Goal: Obtain resource: Download file/media

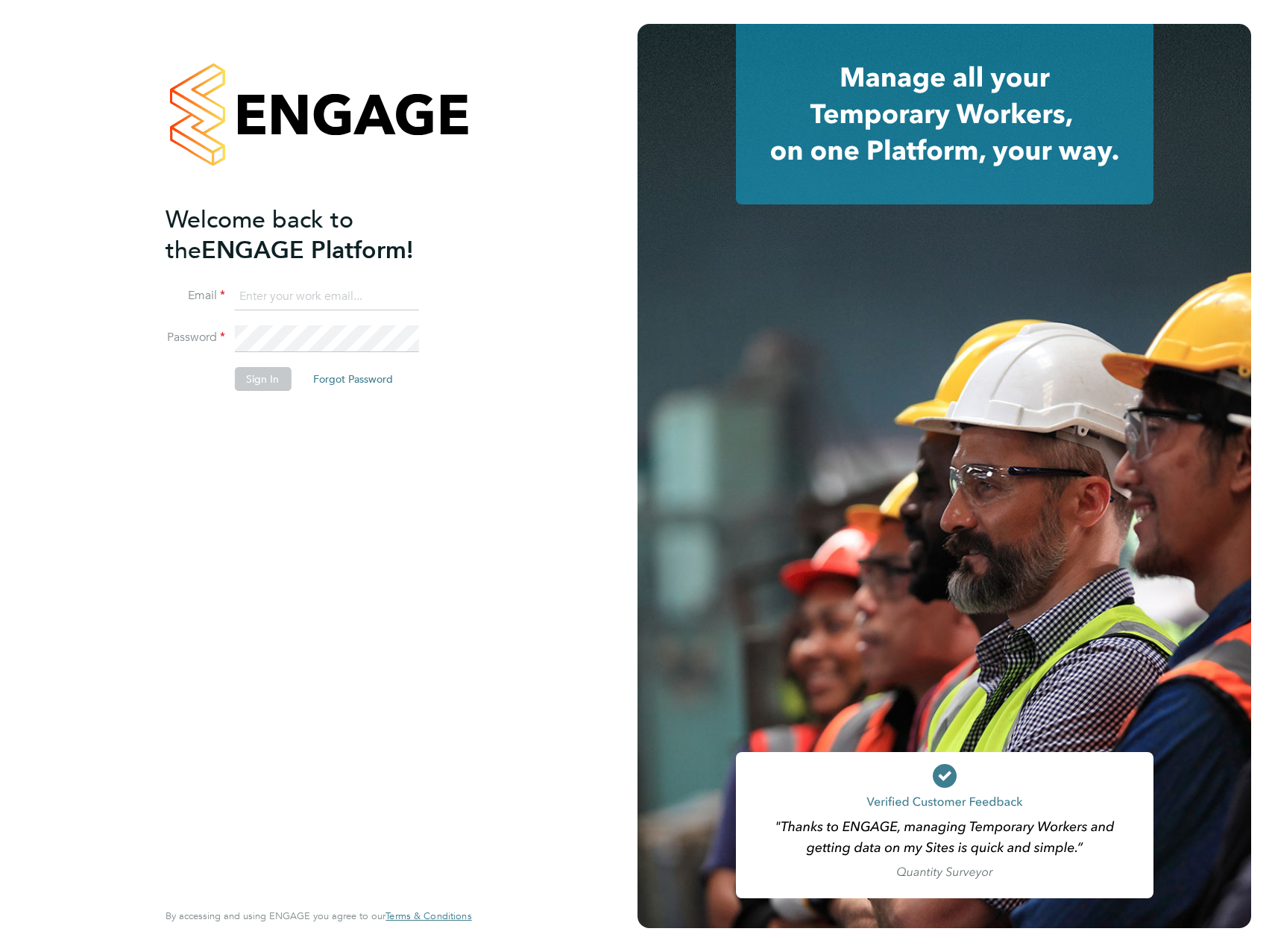
type input "michael.mitchell@vistry.co.uk"
click at [274, 369] on button "Sign In" at bounding box center [262, 379] width 57 height 24
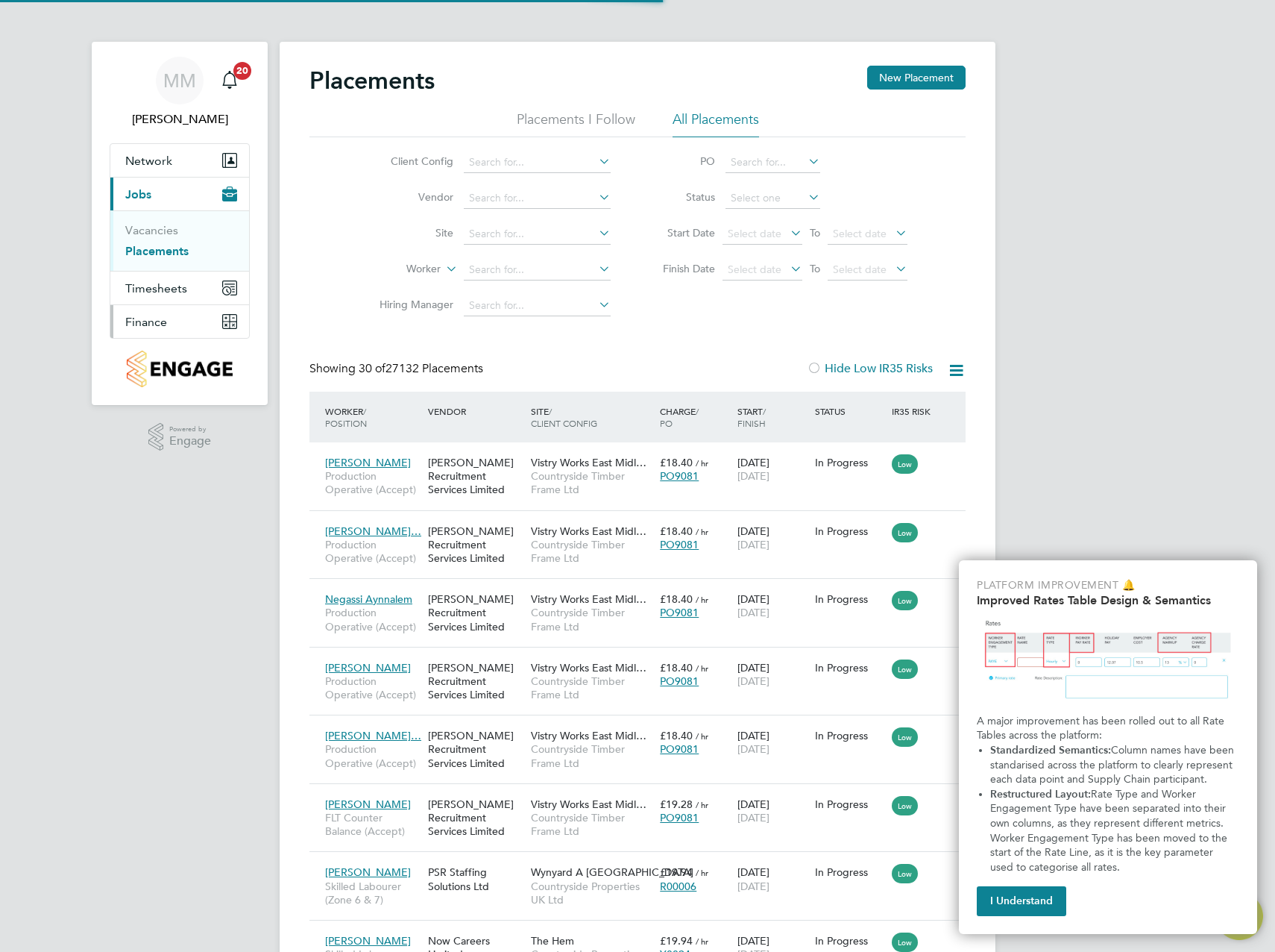
click at [176, 318] on button "Finance" at bounding box center [179, 322] width 138 height 33
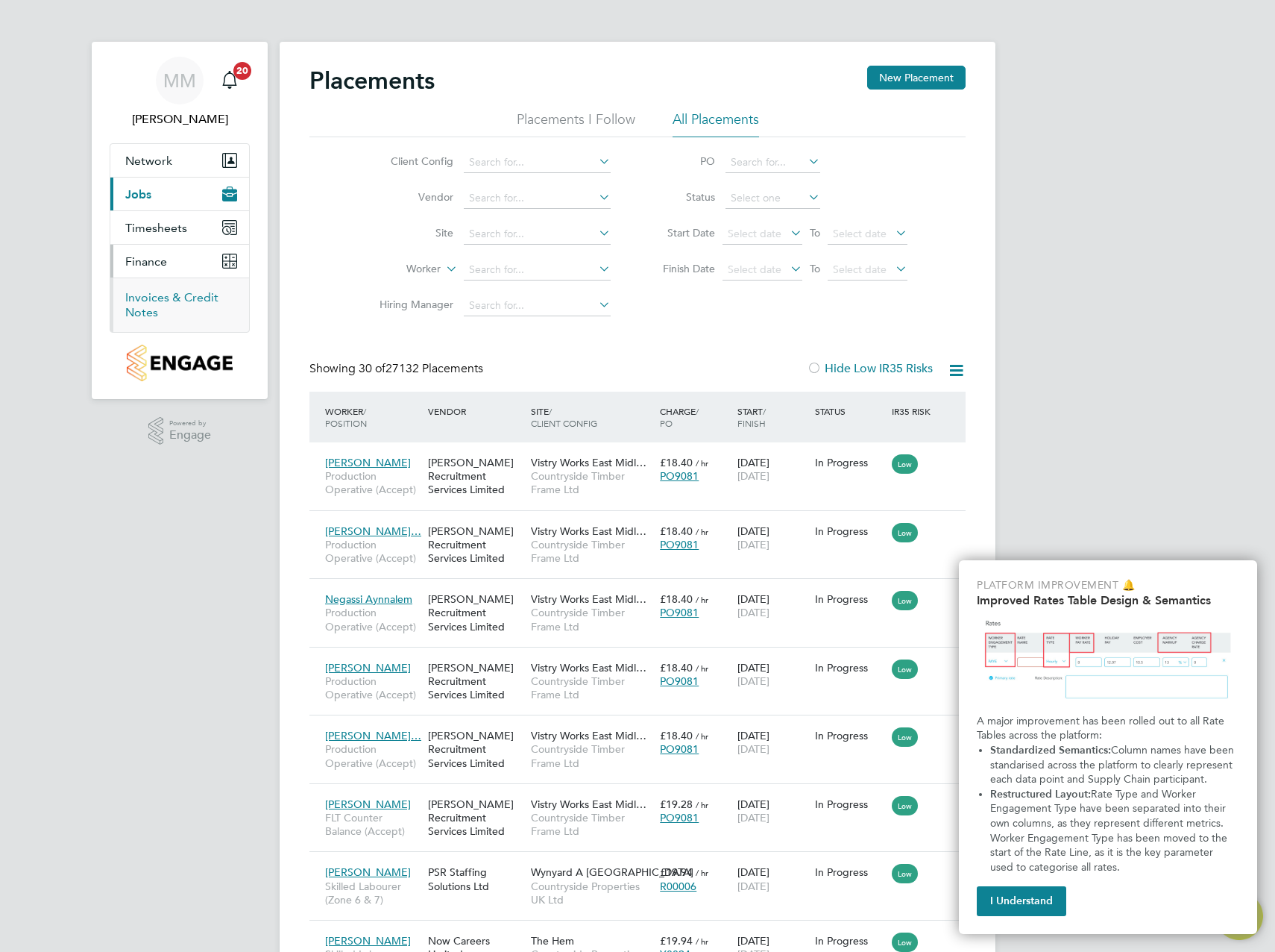
click at [194, 299] on link "Invoices & Credit Notes" at bounding box center [172, 304] width 93 height 29
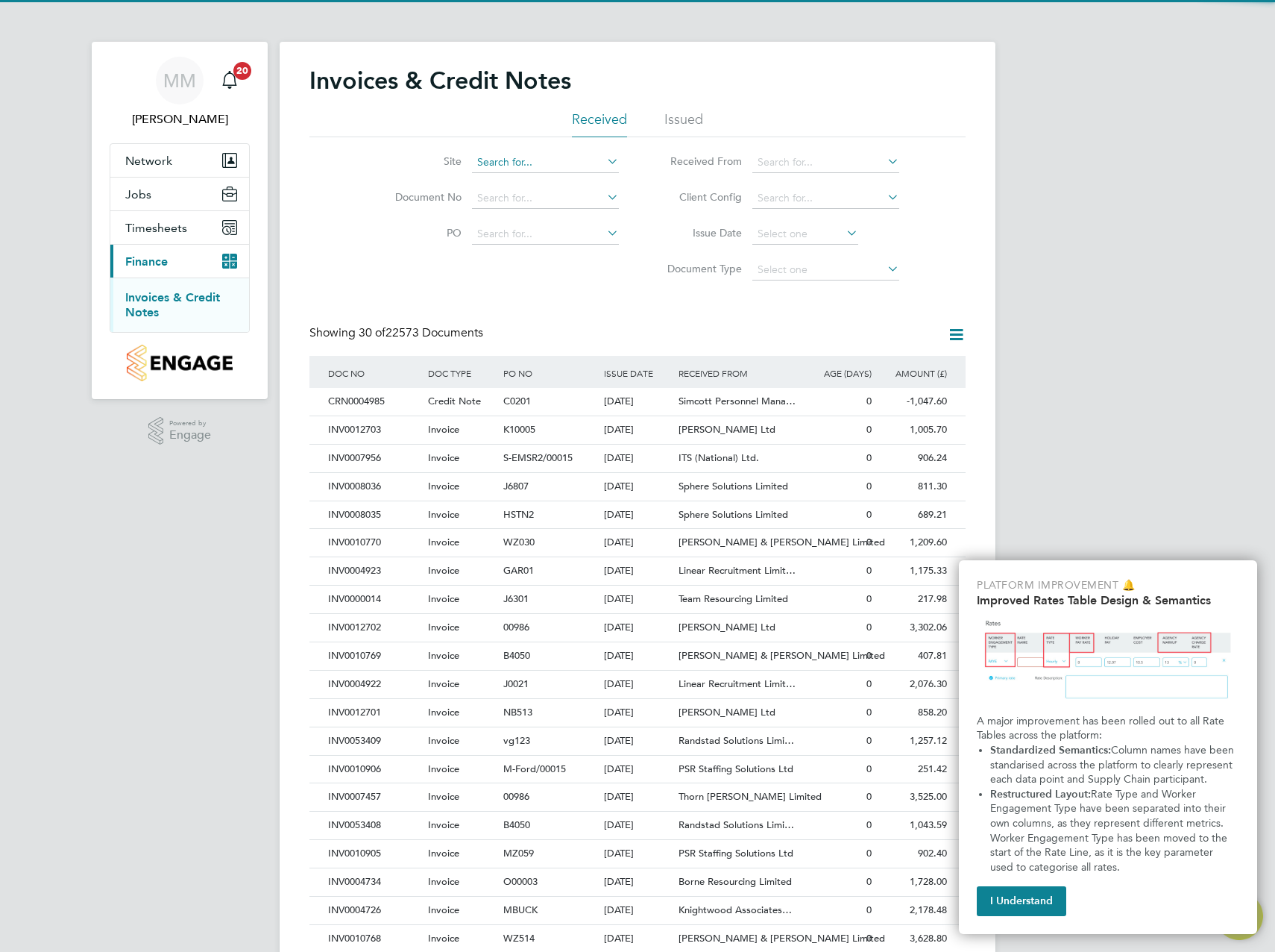
click at [546, 161] on input at bounding box center [545, 162] width 147 height 21
click at [555, 200] on li "Heybridg e Phase 2" at bounding box center [545, 203] width 148 height 20
type input "Heybridge Phase 2"
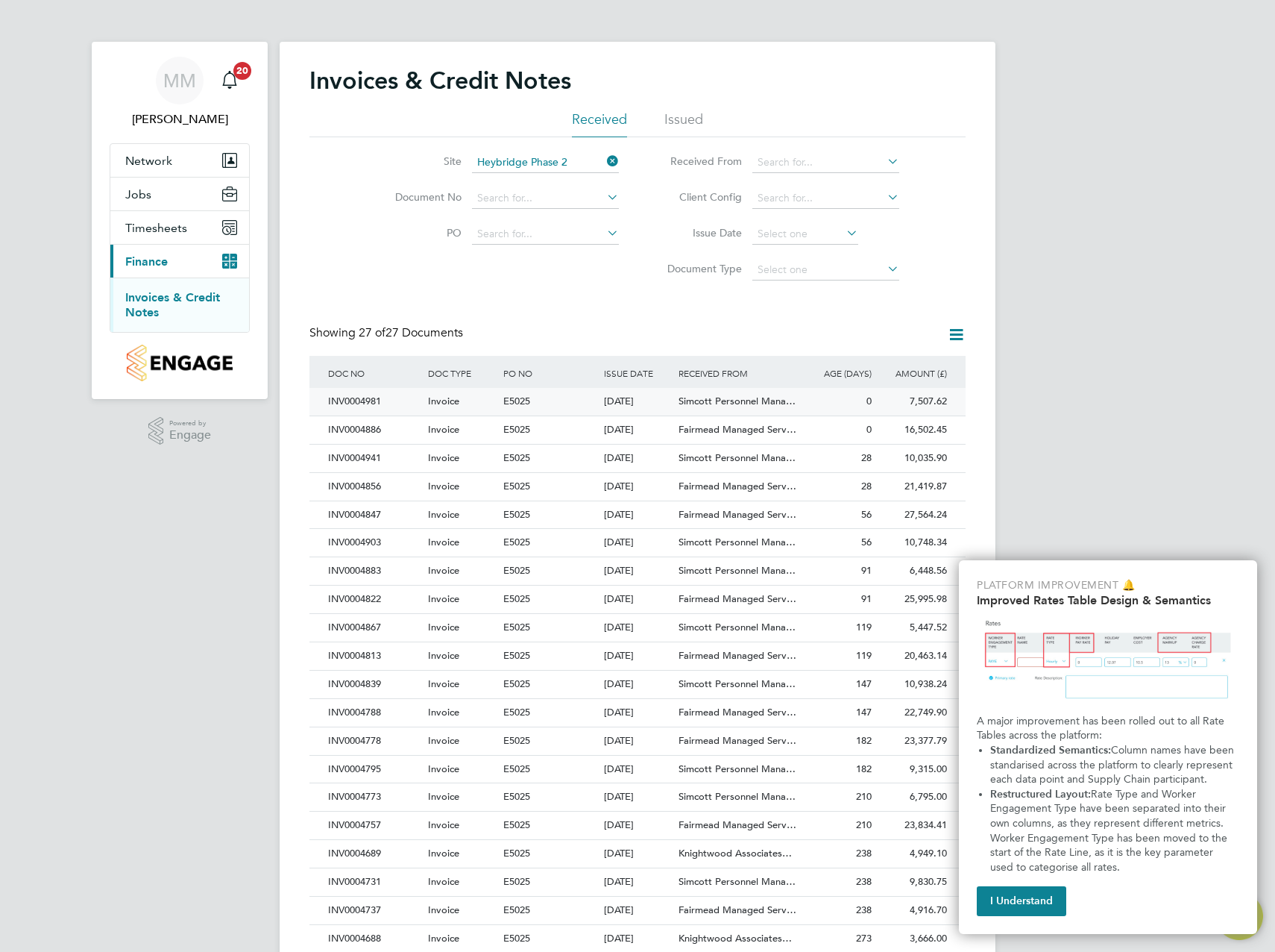
click at [912, 410] on div "7,507.62 Unpaid" at bounding box center [913, 402] width 76 height 28
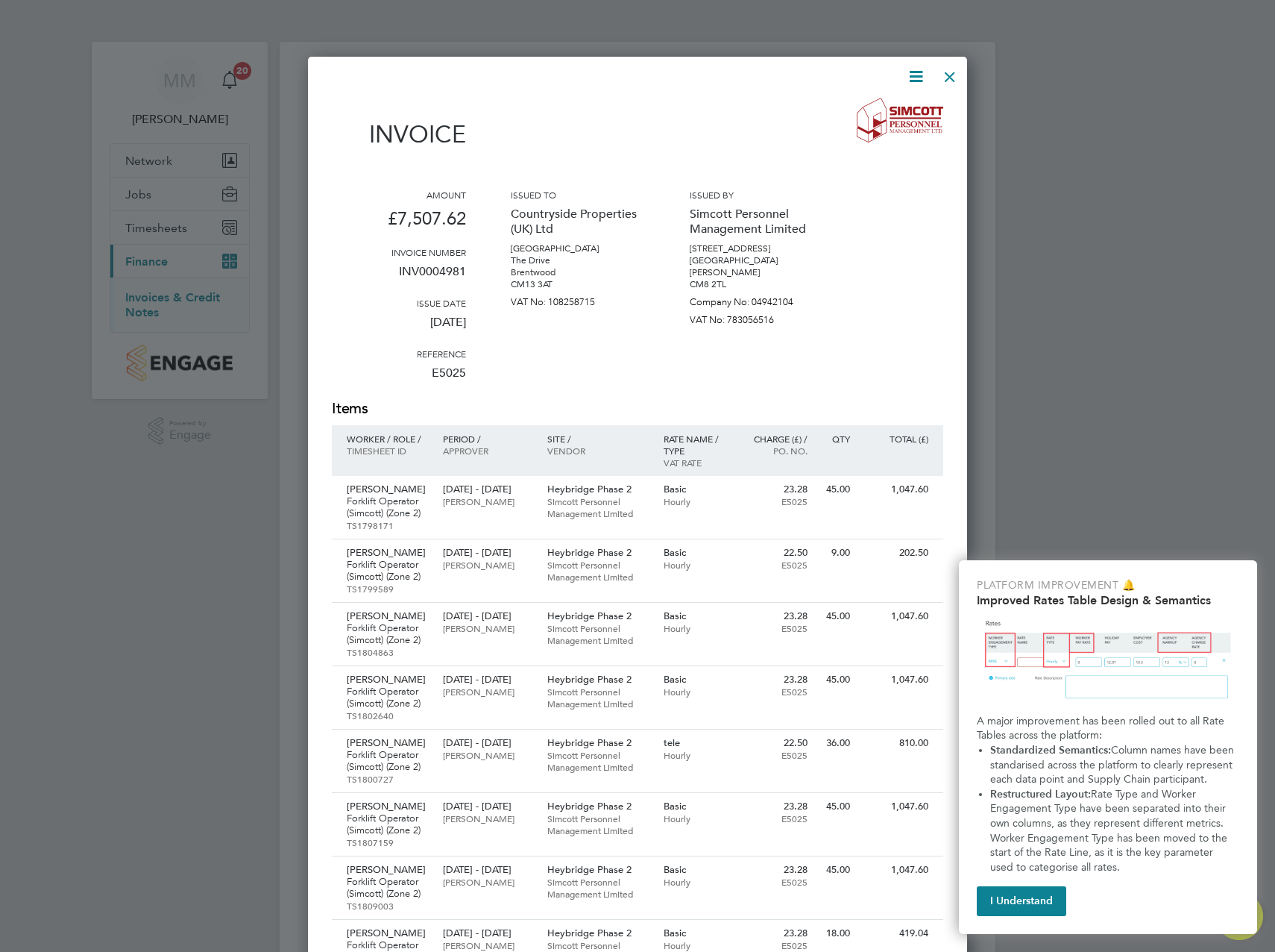
click at [914, 73] on icon at bounding box center [916, 76] width 19 height 19
click at [881, 105] on li "Download Invoice" at bounding box center [871, 112] width 103 height 21
click at [1077, 408] on div at bounding box center [637, 476] width 1275 height 952
click at [949, 73] on div at bounding box center [950, 73] width 27 height 27
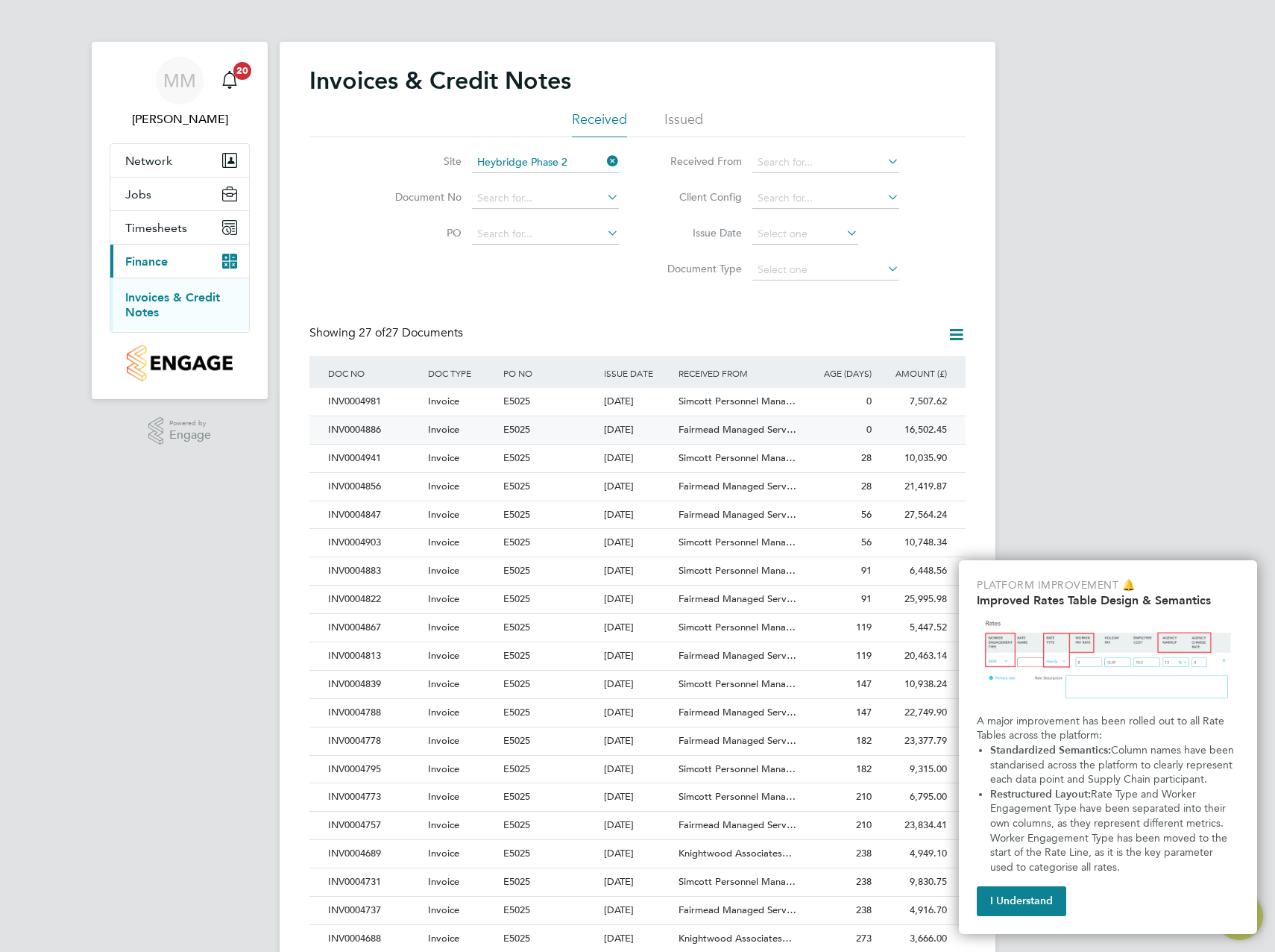
click at [882, 434] on div "16,502.45 Unpaid" at bounding box center [913, 429] width 76 height 28
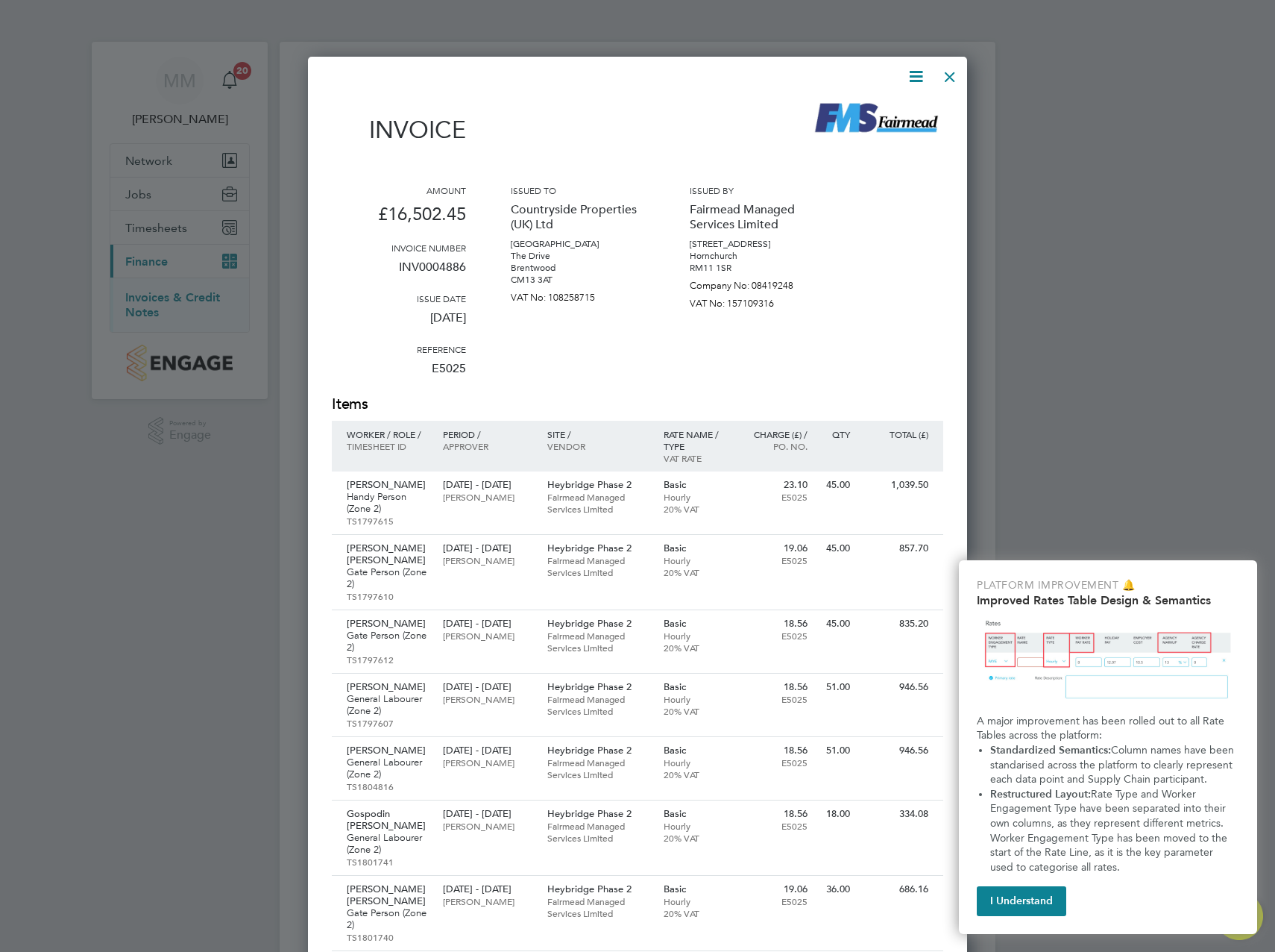
click at [916, 70] on icon at bounding box center [916, 76] width 19 height 19
click at [903, 111] on li "Download Invoice" at bounding box center [871, 112] width 103 height 21
